Goal: Transaction & Acquisition: Download file/media

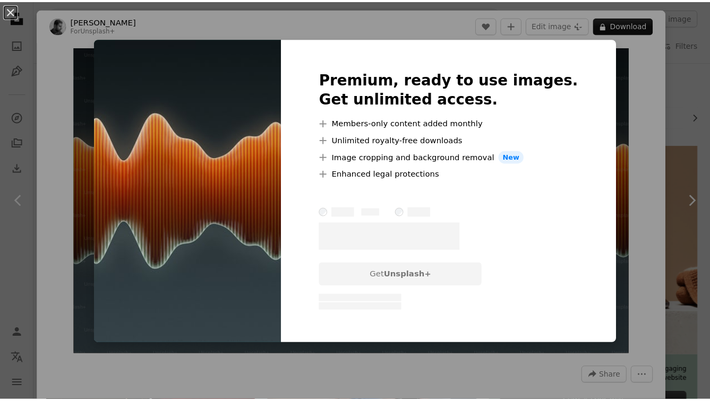
scroll to position [791, 0]
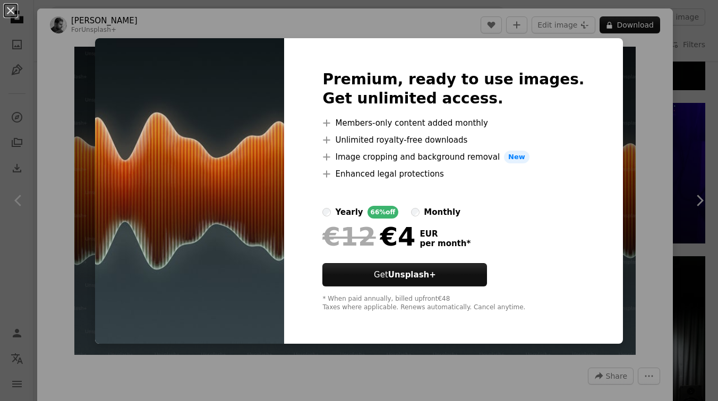
click at [633, 137] on div "An X shape Premium, ready to use images. Get unlimited access. A plus sign Memb…" at bounding box center [359, 200] width 718 height 401
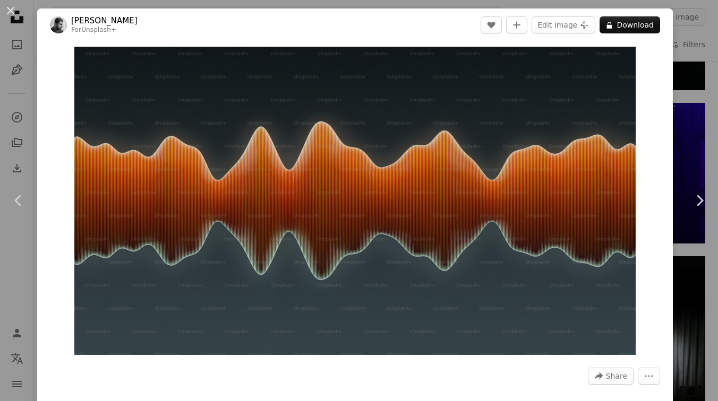
click at [677, 124] on div "An X shape Chevron left Chevron right [PERSON_NAME] For Unsplash+ A heart A plu…" at bounding box center [359, 200] width 718 height 401
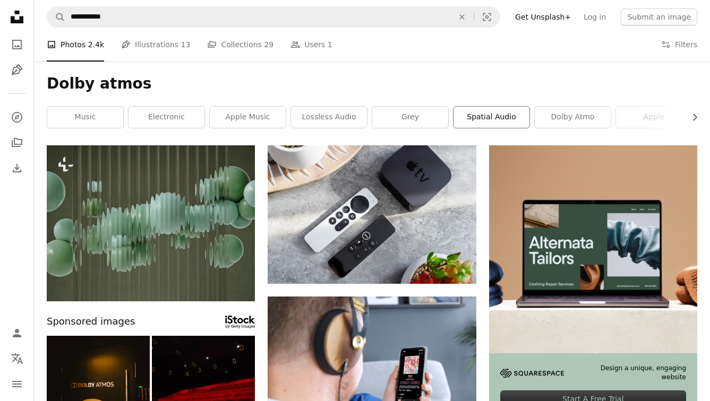
click at [496, 117] on link "spatial audio" at bounding box center [491, 117] width 76 height 21
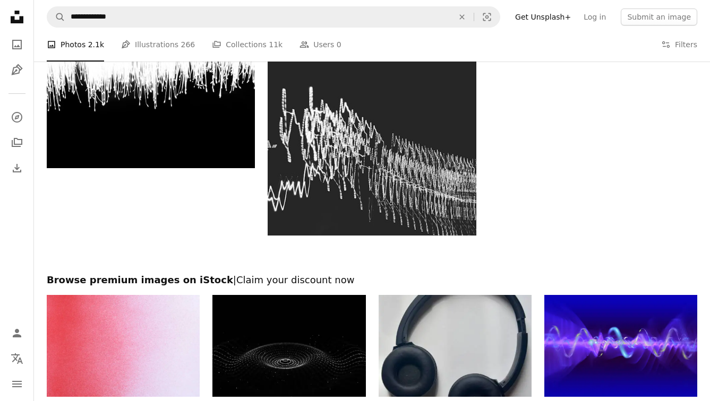
scroll to position [1371, 0]
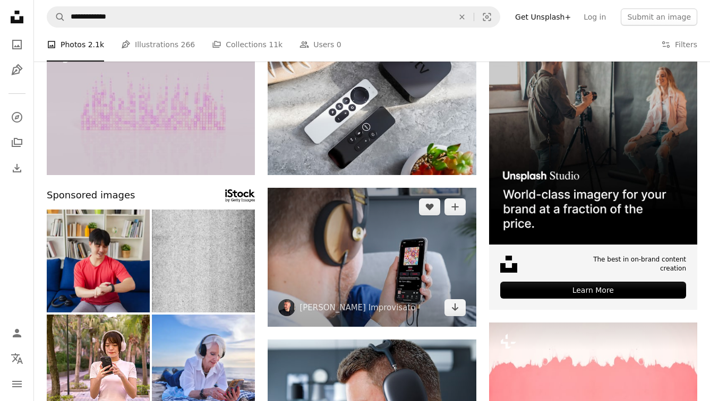
scroll to position [110, 0]
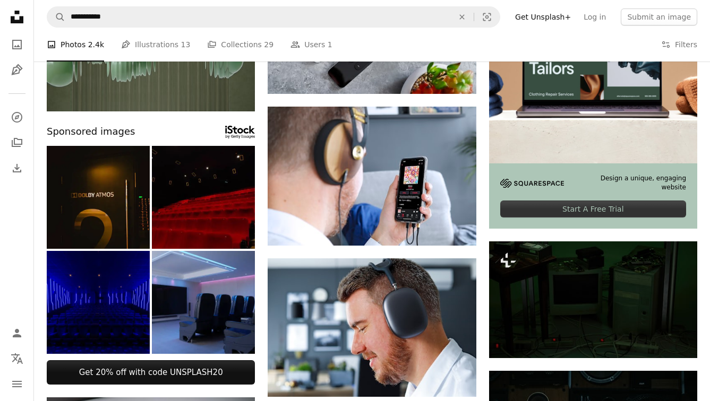
scroll to position [200, 0]
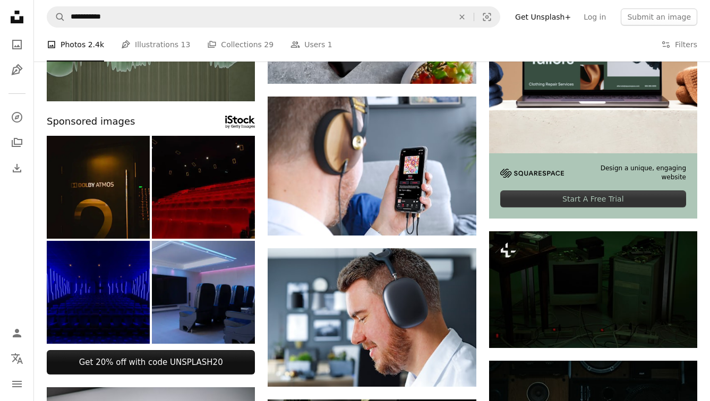
click at [97, 207] on img at bounding box center [98, 187] width 103 height 103
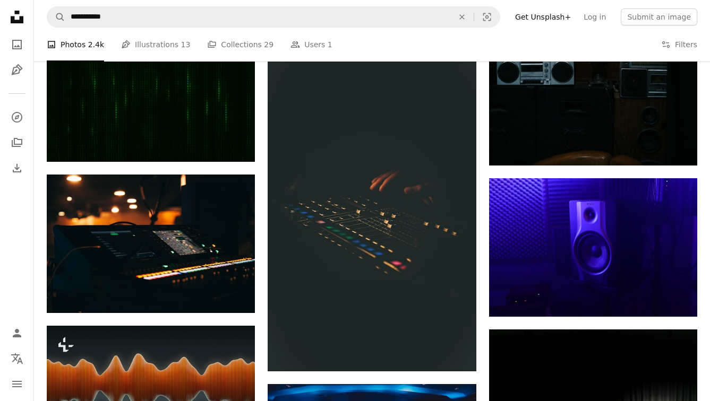
scroll to position [710, 0]
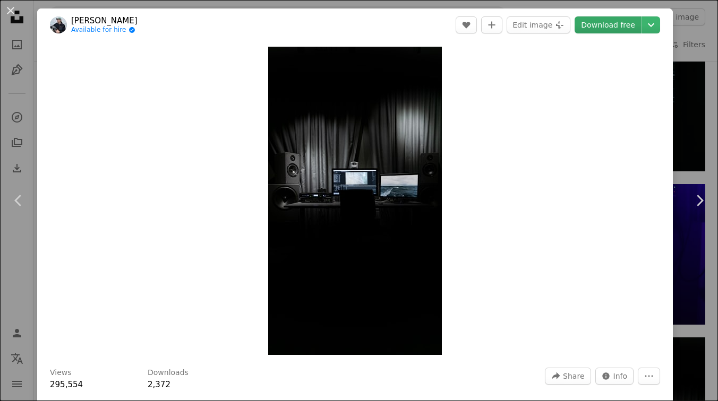
click at [592, 25] on link "Download free" at bounding box center [607, 24] width 67 height 17
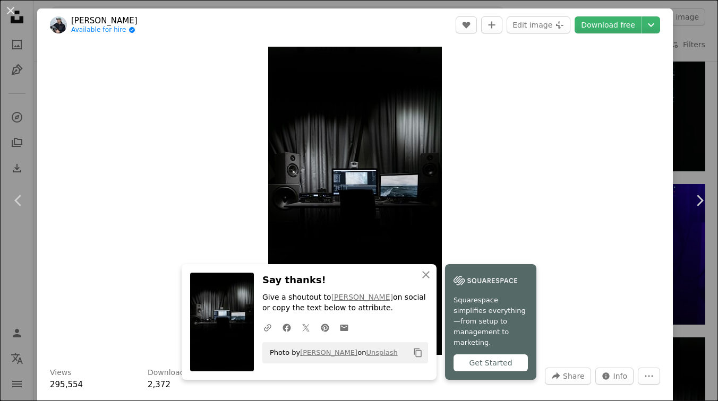
click at [669, 65] on div "An X shape Chevron left Chevron right [PERSON_NAME] Available for hire A checkm…" at bounding box center [359, 200] width 718 height 401
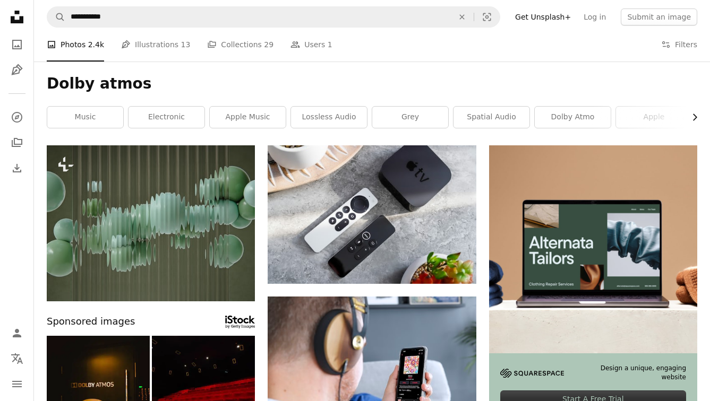
click at [690, 117] on icon "Chevron right" at bounding box center [694, 117] width 11 height 11
click at [53, 119] on icon "Chevron left" at bounding box center [49, 117] width 11 height 11
click at [572, 120] on link "dolby atmo" at bounding box center [572, 117] width 76 height 21
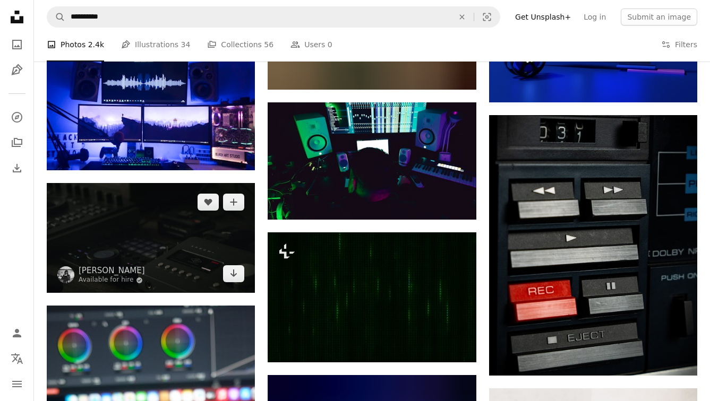
scroll to position [2960, 0]
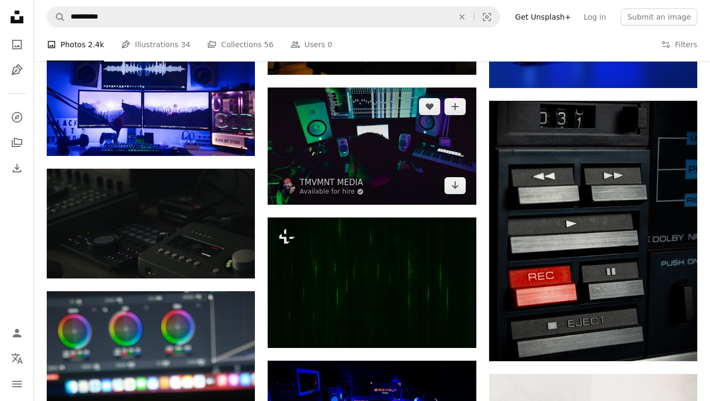
click at [357, 160] on img at bounding box center [371, 146] width 208 height 117
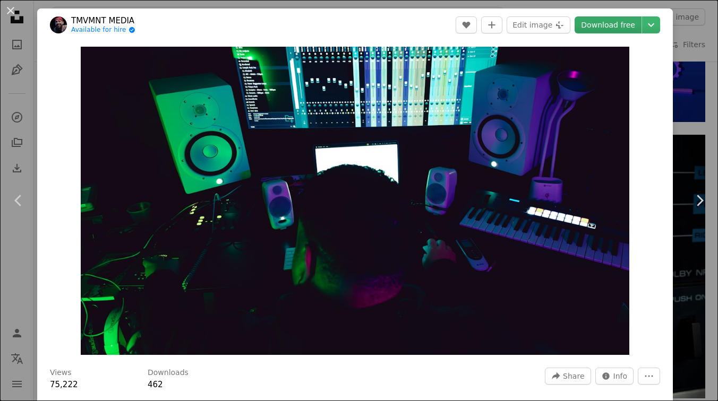
click at [611, 29] on link "Download free" at bounding box center [607, 24] width 67 height 17
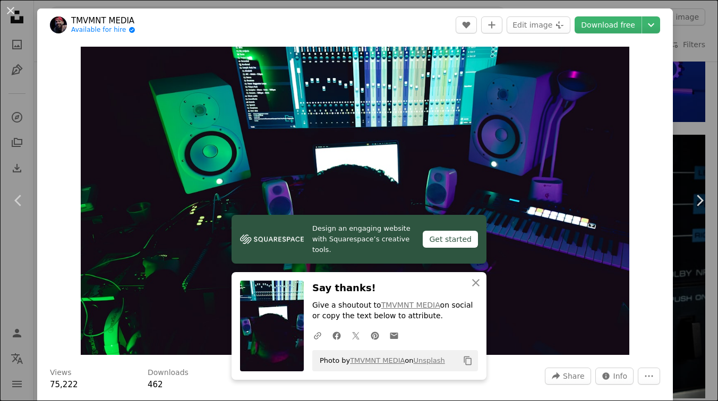
click at [667, 123] on div "An X shape Chevron left Chevron right TMVMNT MEDIA Available for hire A checkma…" at bounding box center [359, 200] width 718 height 401
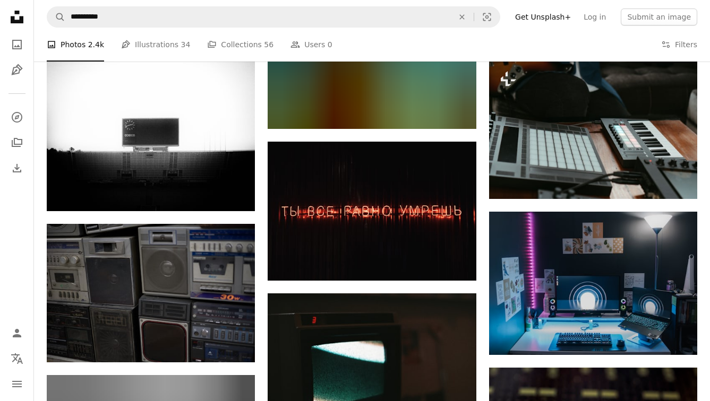
scroll to position [5843, 0]
